Goal: Find specific page/section: Find specific page/section

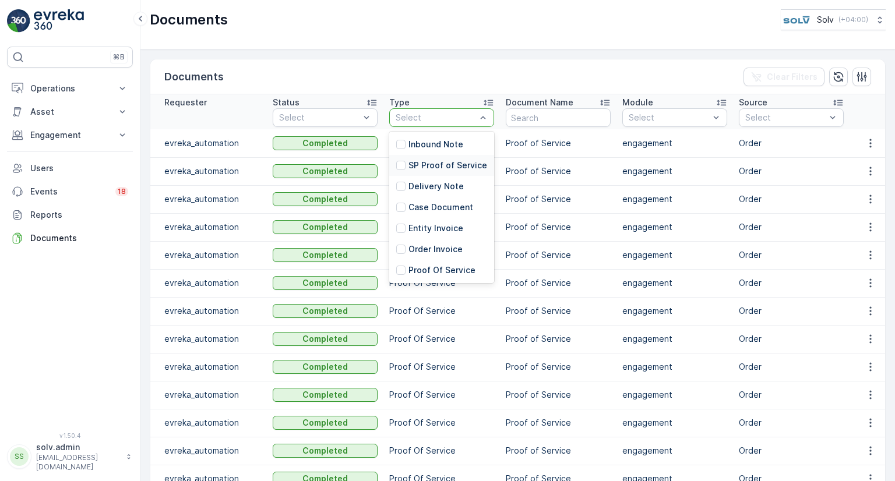
click at [454, 160] on p "SP Proof of Service" at bounding box center [447, 166] width 79 height 12
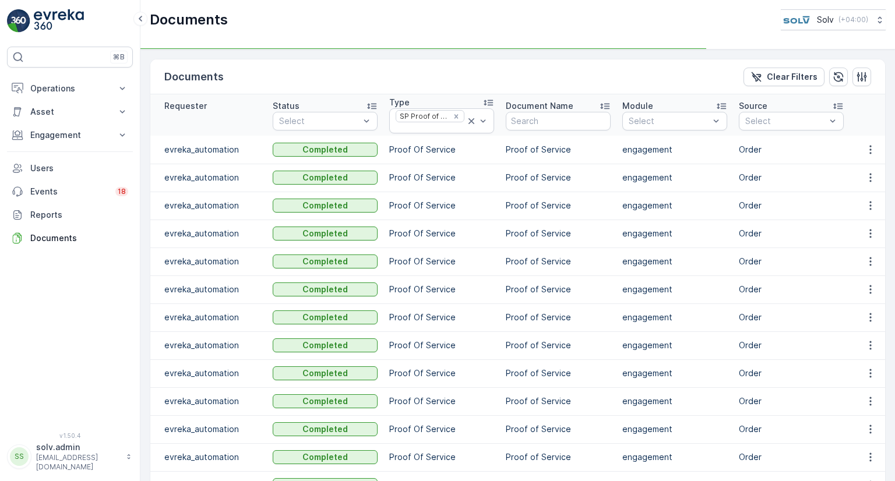
click at [456, 196] on td "Proof Of Service" at bounding box center [441, 206] width 117 height 28
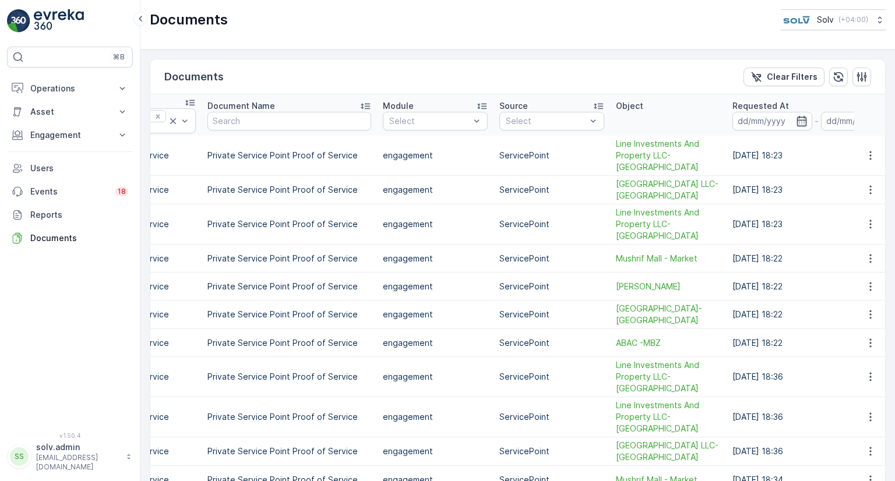
scroll to position [0, 347]
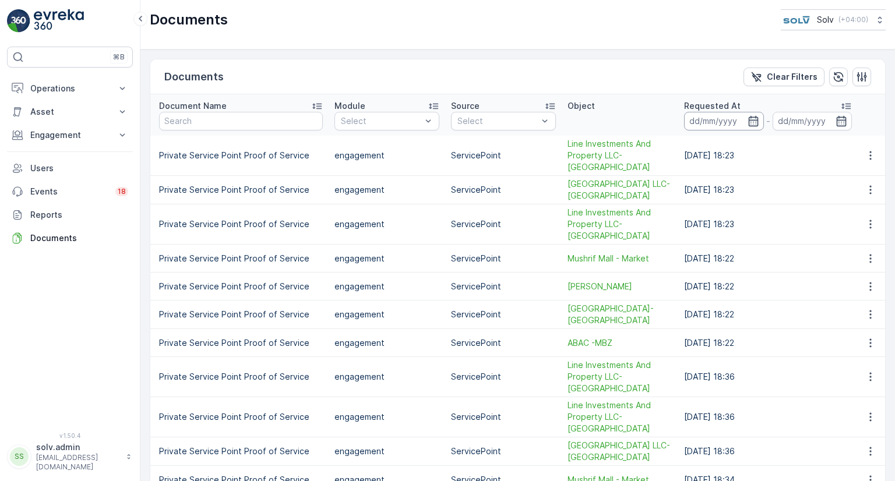
click at [756, 119] on input at bounding box center [724, 121] width 80 height 19
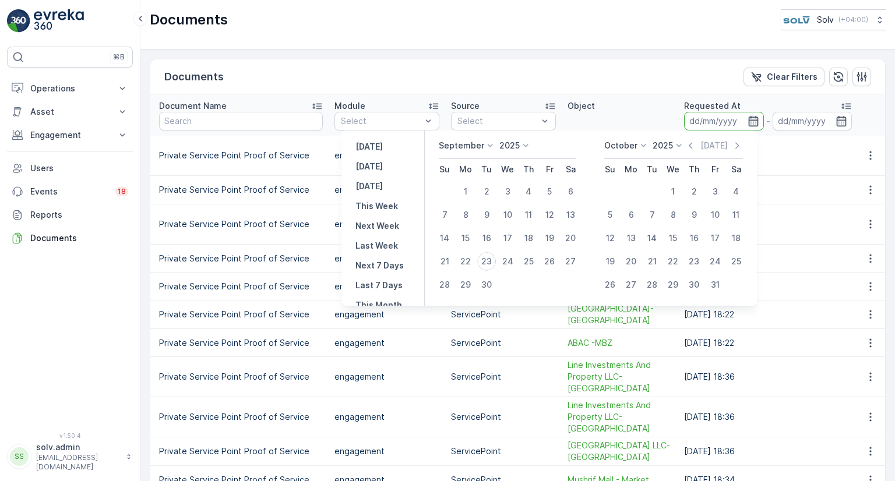
click at [750, 119] on icon "button" at bounding box center [753, 120] width 10 height 10
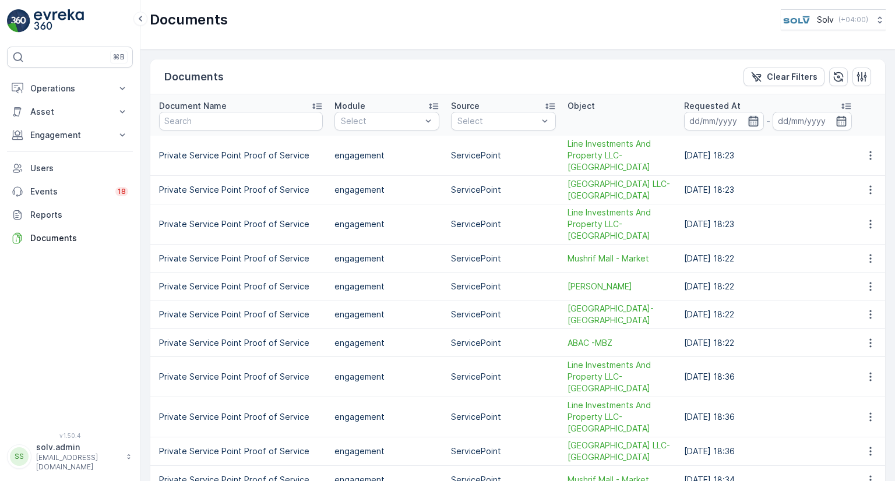
click at [747, 115] on icon "button" at bounding box center [753, 121] width 12 height 12
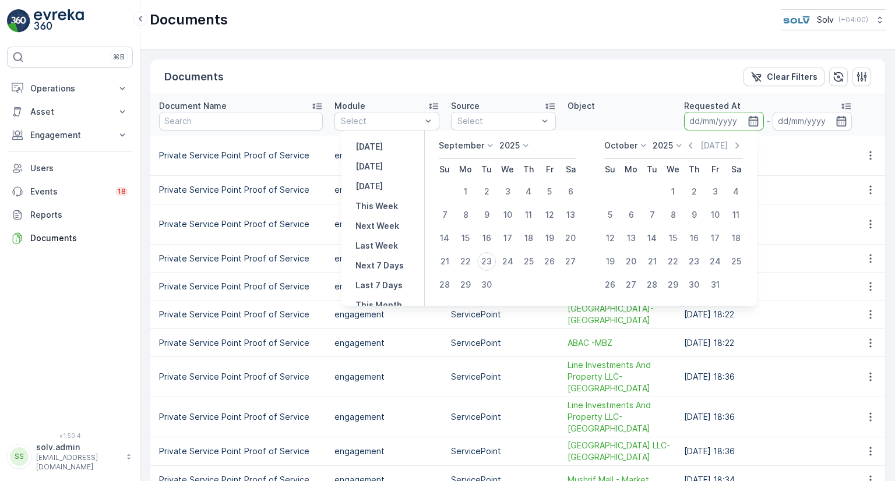
click at [471, 147] on p "September" at bounding box center [461, 146] width 45 height 12
click at [470, 217] on span "August" at bounding box center [459, 218] width 27 height 12
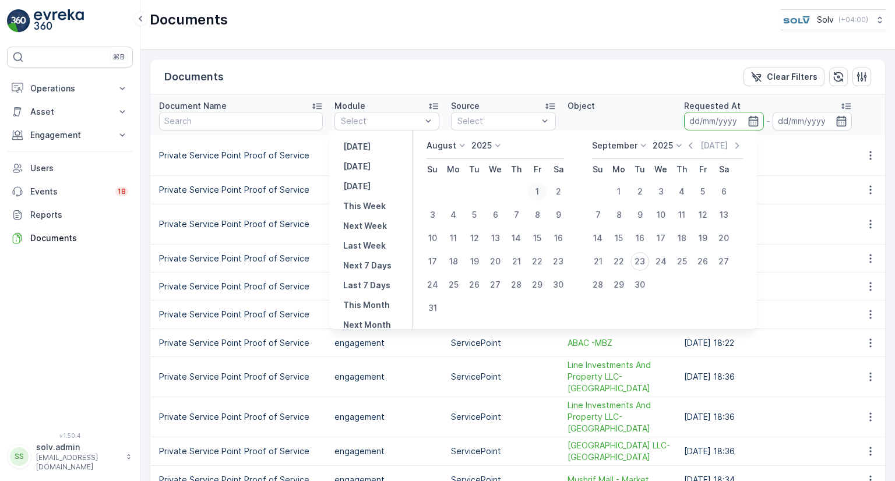
click at [542, 192] on div "1" at bounding box center [537, 191] width 19 height 19
type input "[DATE]"
click at [840, 119] on icon "button" at bounding box center [841, 121] width 12 height 12
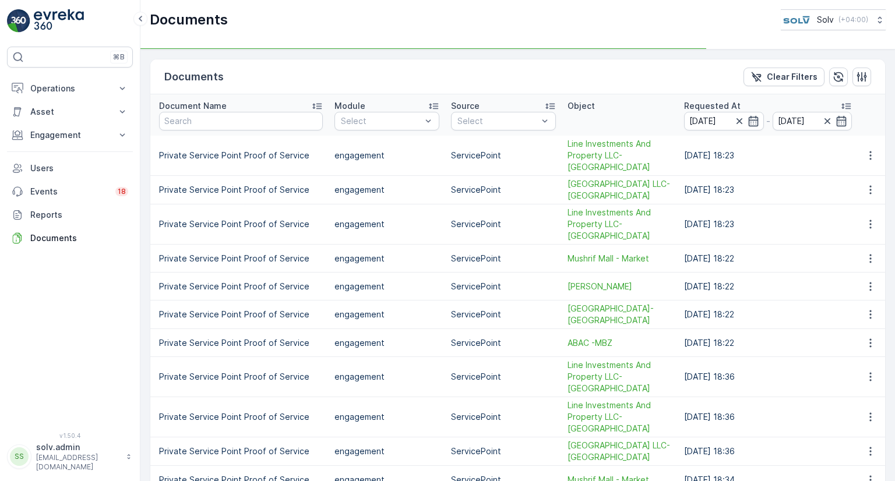
click at [647, 204] on td "Line Investments And Property LLC-[GEOGRAPHIC_DATA]" at bounding box center [620, 224] width 117 height 40
click at [837, 119] on icon "button" at bounding box center [842, 120] width 10 height 10
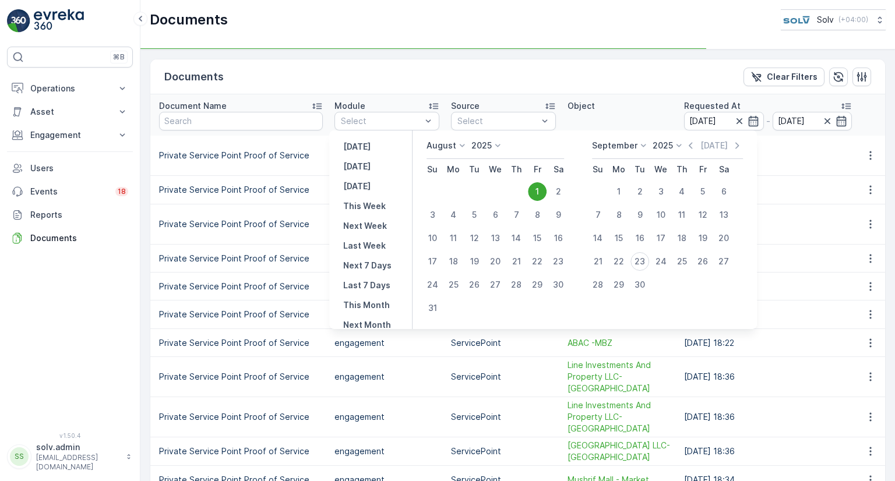
scroll to position [0, 331]
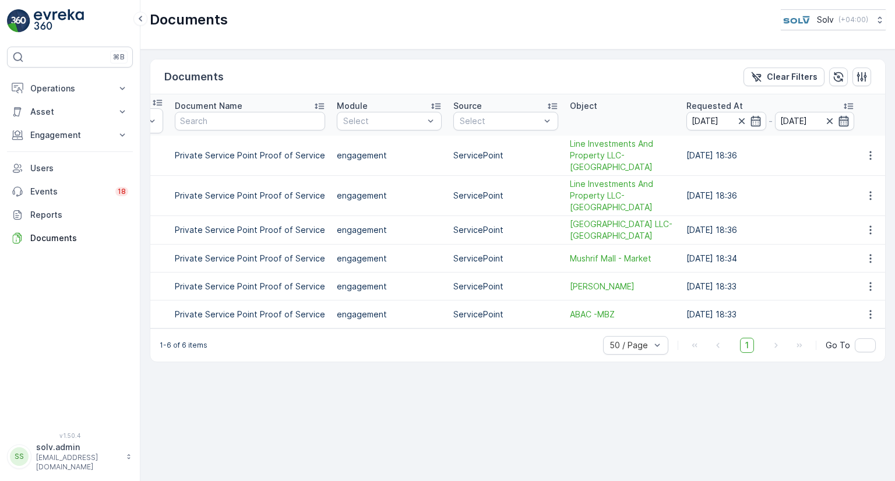
click at [839, 119] on icon "button" at bounding box center [844, 120] width 10 height 10
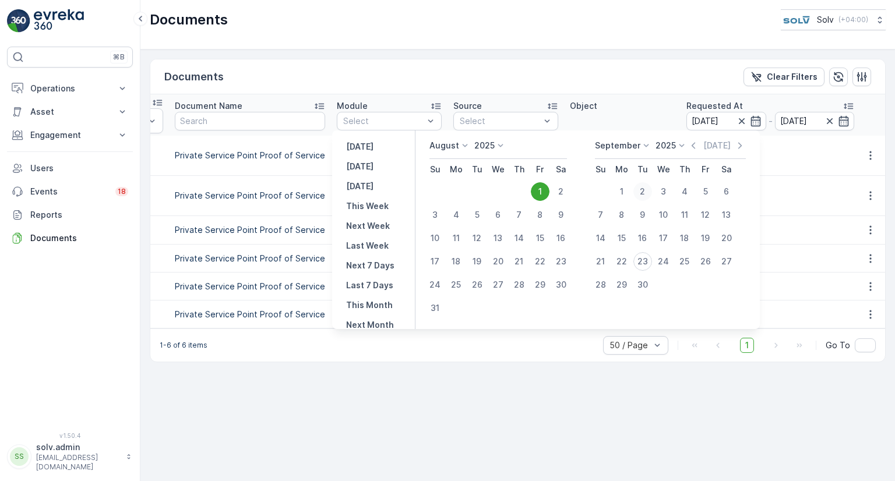
click at [650, 189] on div "2" at bounding box center [642, 191] width 19 height 19
type input "[DATE]"
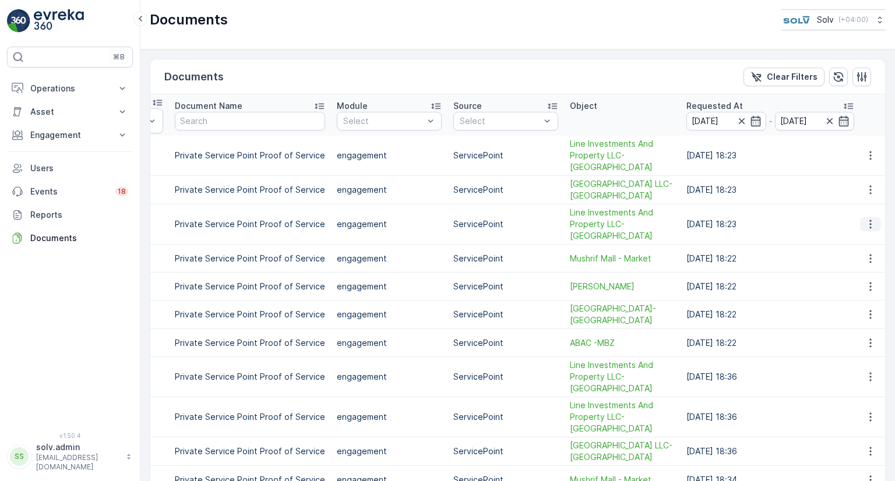
click at [869, 218] on icon "button" at bounding box center [871, 224] width 12 height 12
click at [858, 232] on span "See Details" at bounding box center [867, 230] width 45 height 12
